Goal: Browse casually

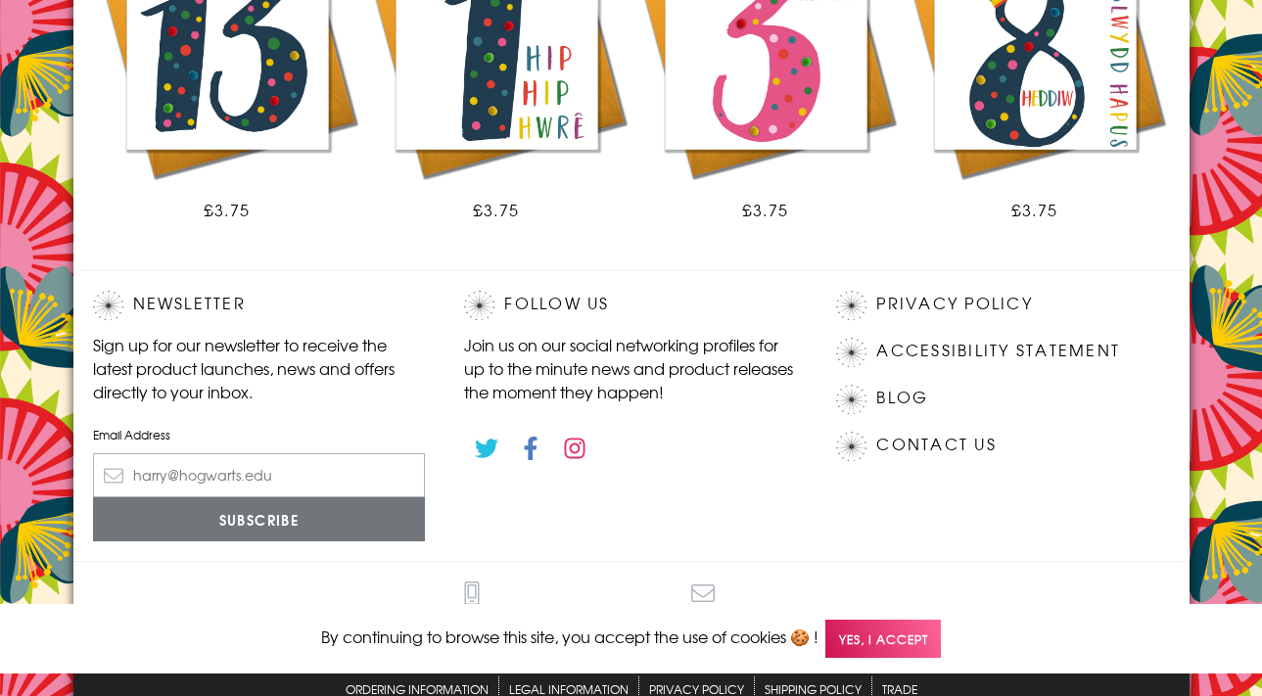
scroll to position [1467, 0]
